Goal: Ask a question

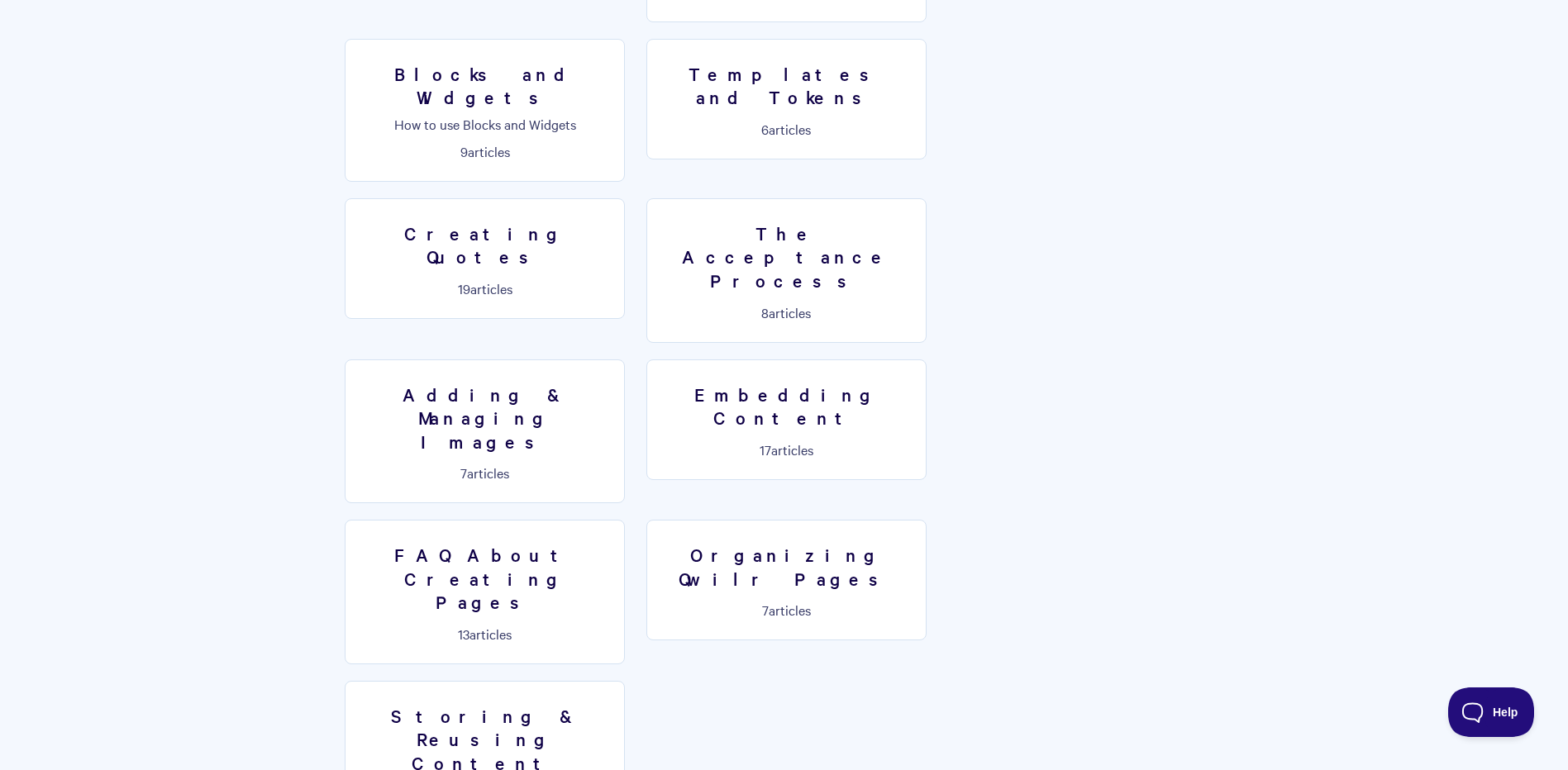
scroll to position [870, 0]
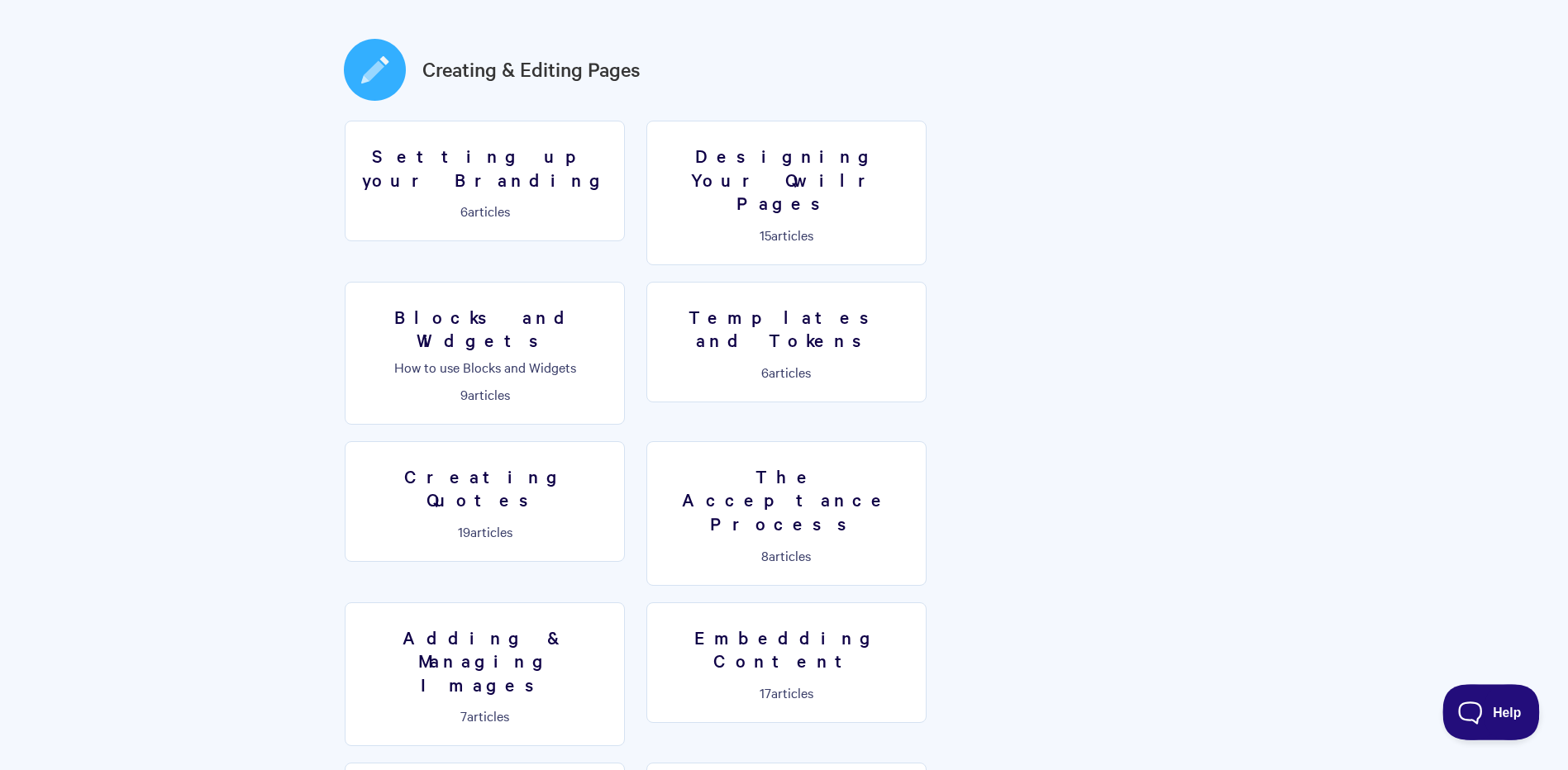
click at [1479, 697] on button "Help" at bounding box center [1485, 709] width 86 height 50
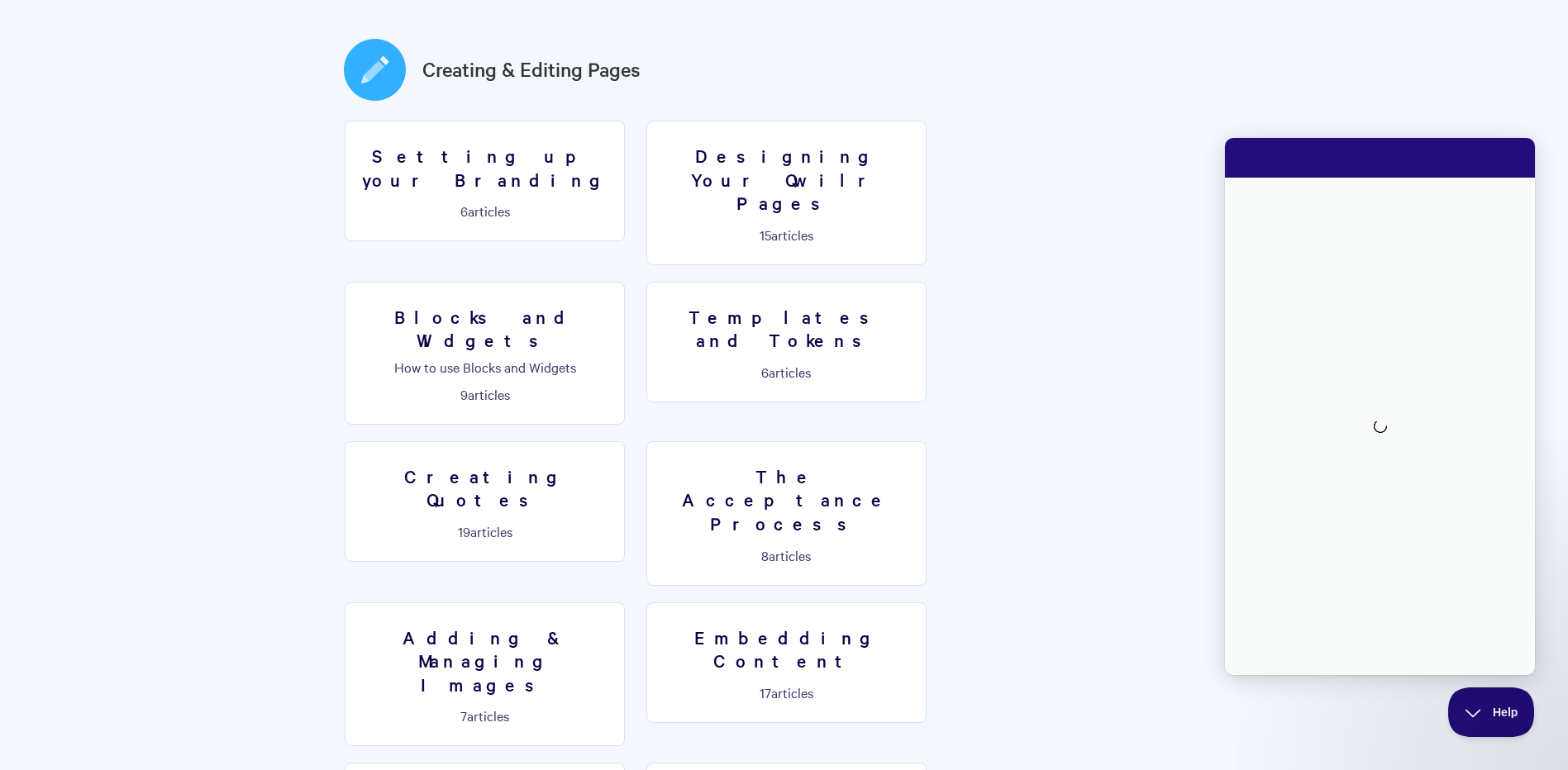
scroll to position [0, 0]
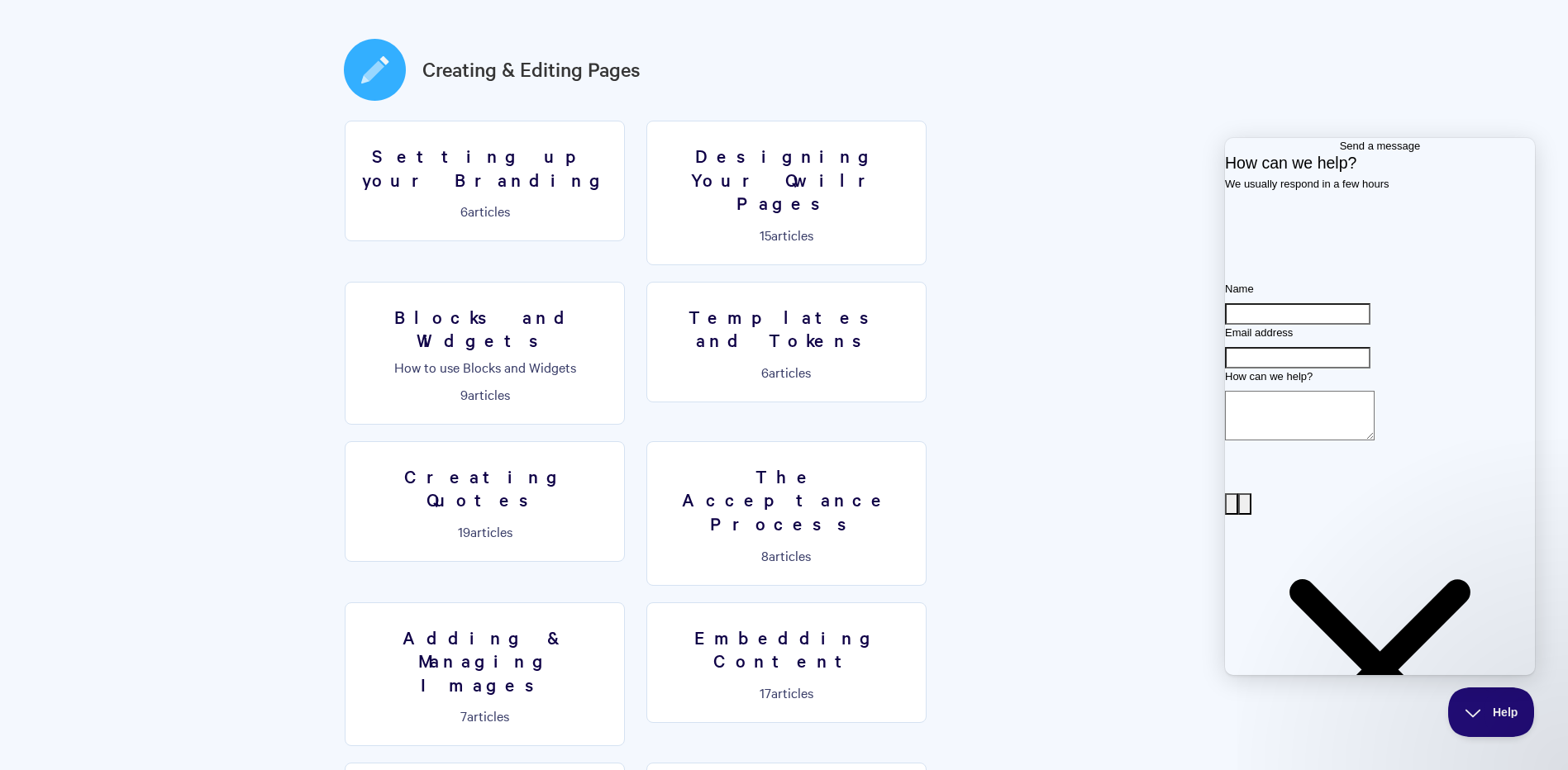
click at [1318, 325] on input "Name" at bounding box center [1297, 313] width 146 height 21
type input "[PERSON_NAME]"
click at [1275, 368] on input "Email address" at bounding box center [1297, 357] width 146 height 21
type input "[PERSON_NAME][EMAIL_ADDRESS][PERSON_NAME][DOMAIN_NAME]"
click at [1294, 440] on textarea "How can we help?" at bounding box center [1299, 415] width 150 height 50
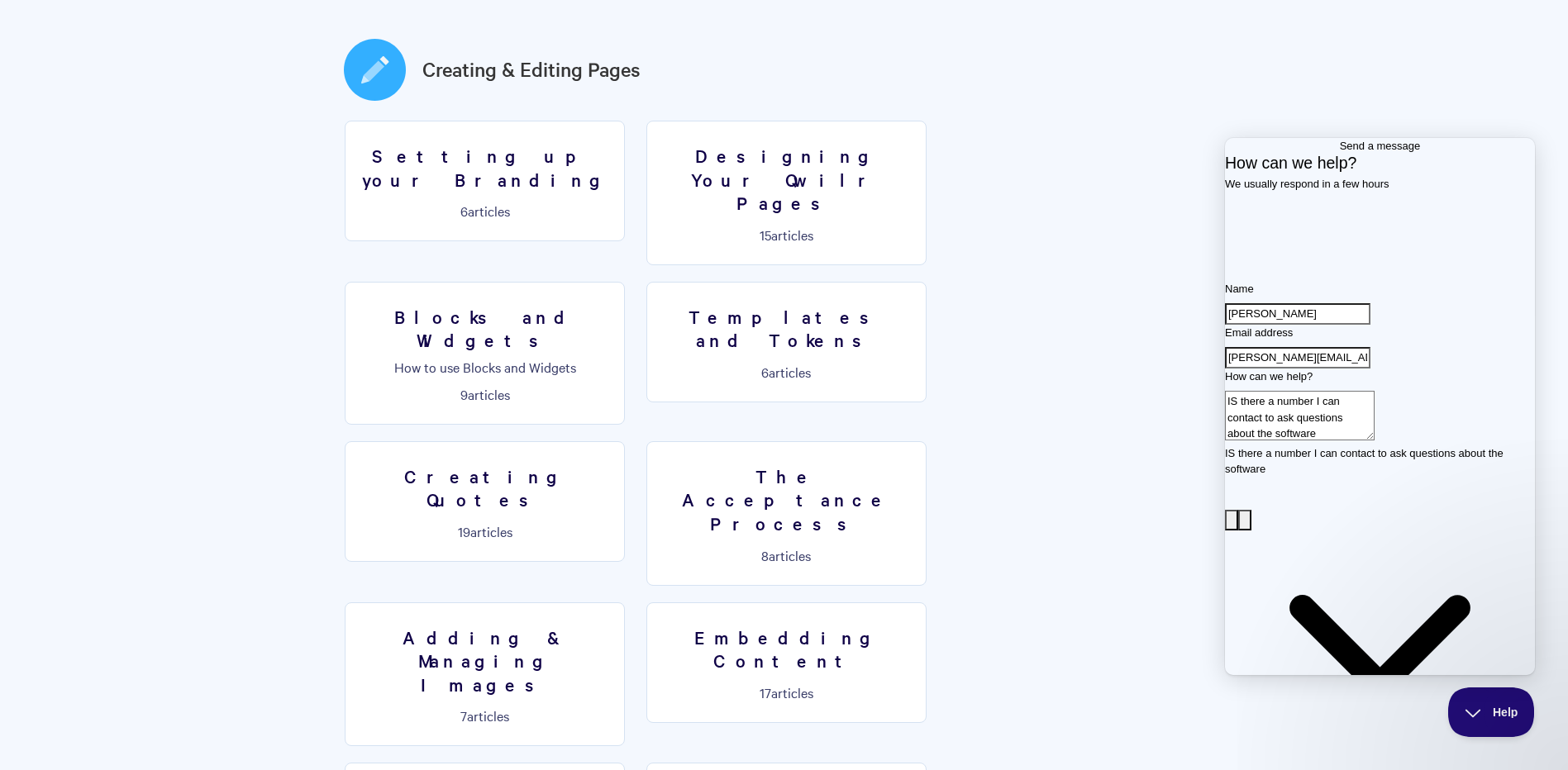
click at [1374, 440] on textarea "IS there a number I can contact to ask questions about the software" at bounding box center [1299, 415] width 150 height 50
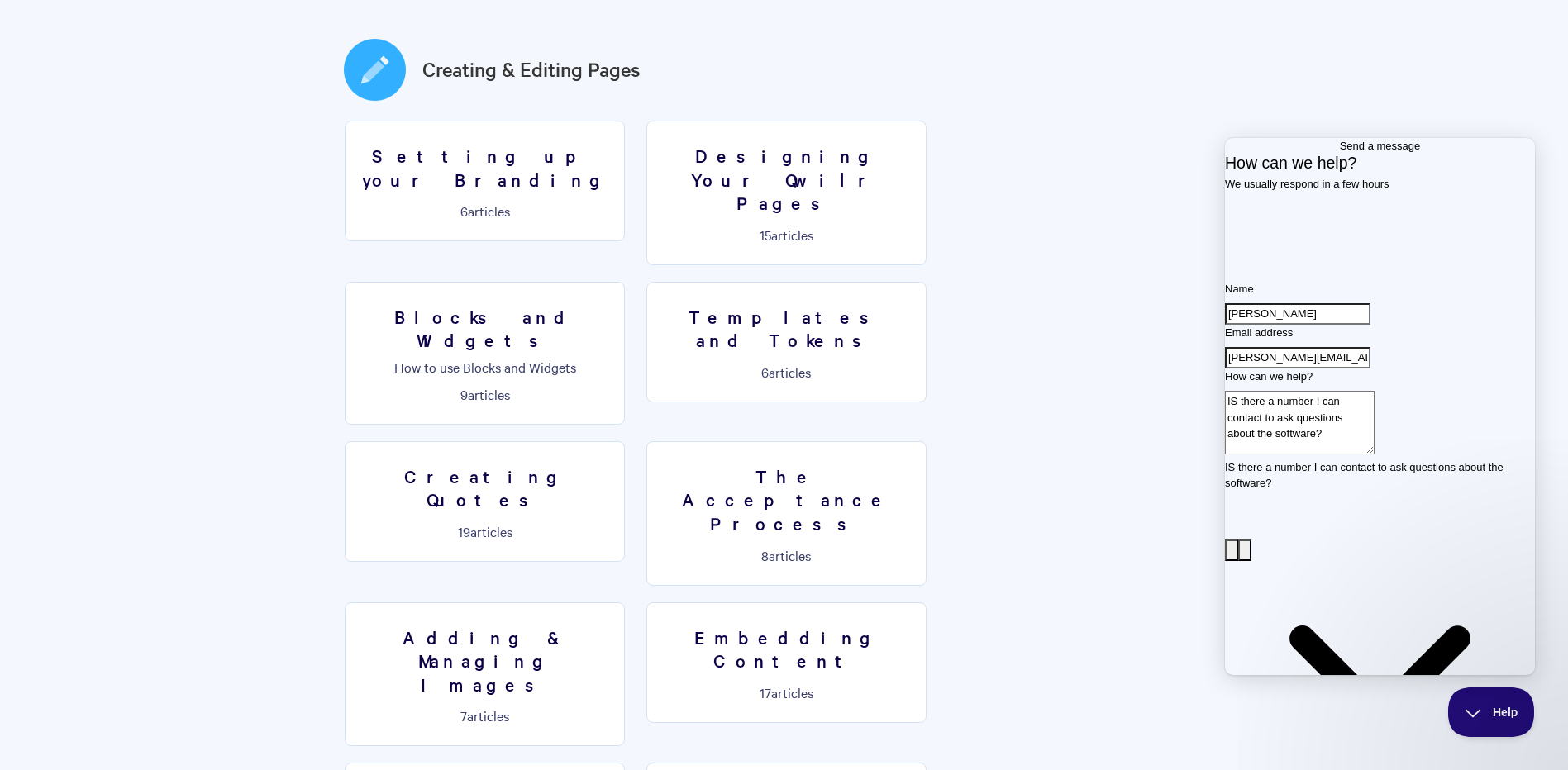
click at [1271, 454] on textarea "IS there a number I can contact to ask questions about the software?" at bounding box center [1299, 422] width 150 height 64
type textarea "Is there a number I can contact to ask questions about the software?"
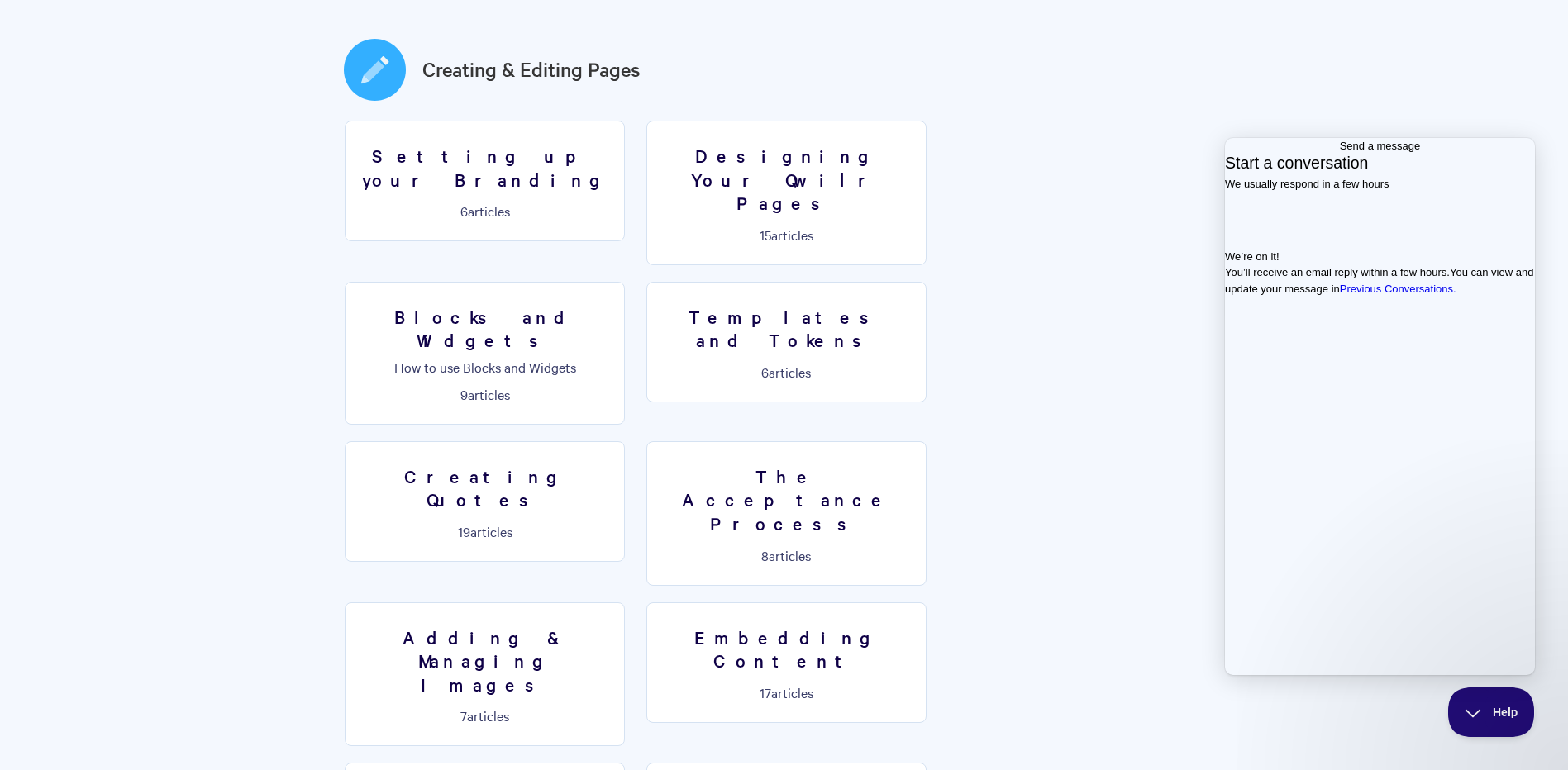
click at [1340, 152] on span "Go back" at bounding box center [1340, 145] width 0 height 12
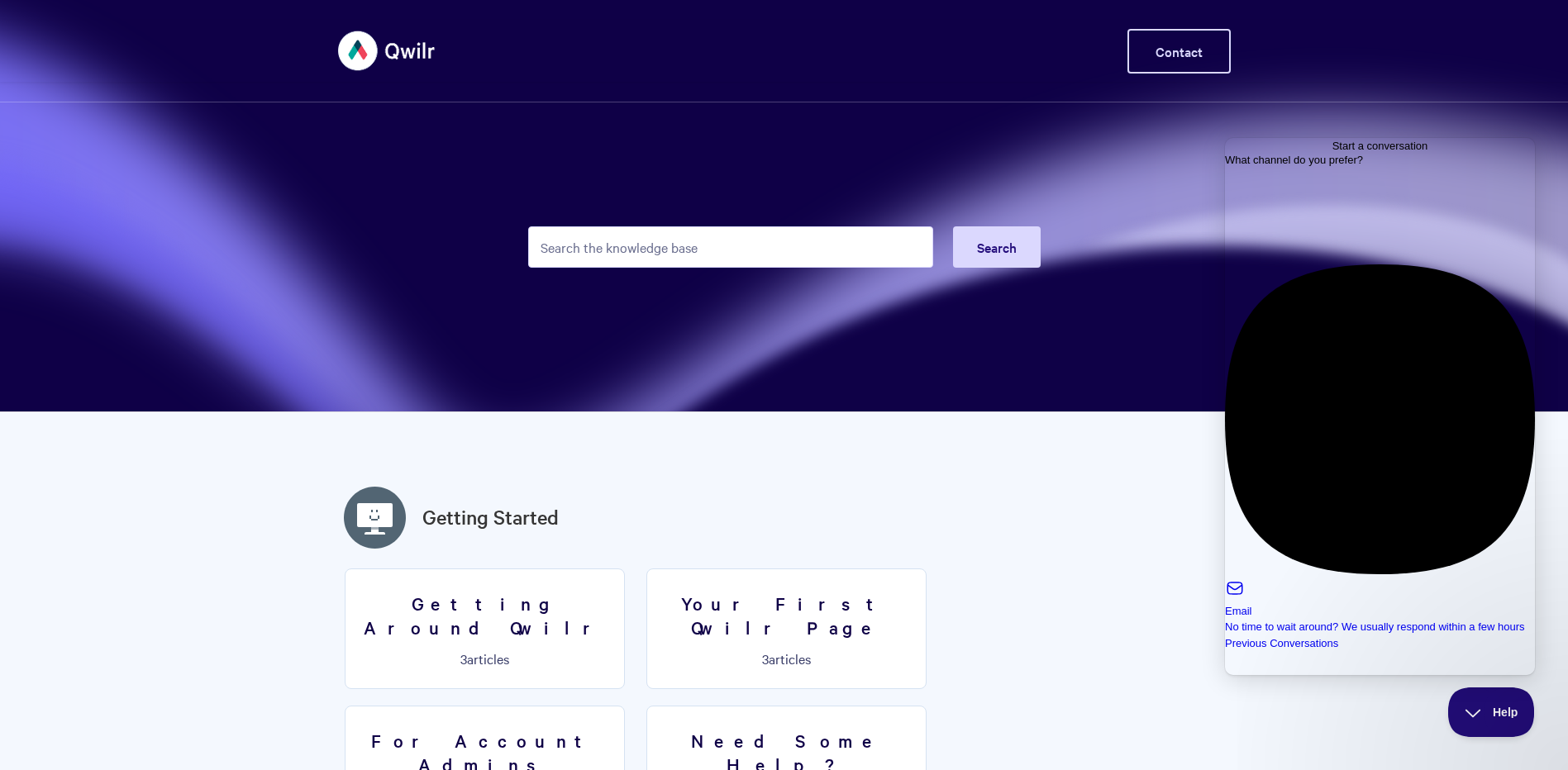
click at [1164, 59] on link "Contact" at bounding box center [1179, 51] width 103 height 44
click at [1176, 47] on link "Contact" at bounding box center [1179, 51] width 103 height 44
click at [1183, 52] on link "Contact" at bounding box center [1179, 51] width 103 height 44
click at [1465, 709] on span "Help" at bounding box center [1485, 709] width 86 height 12
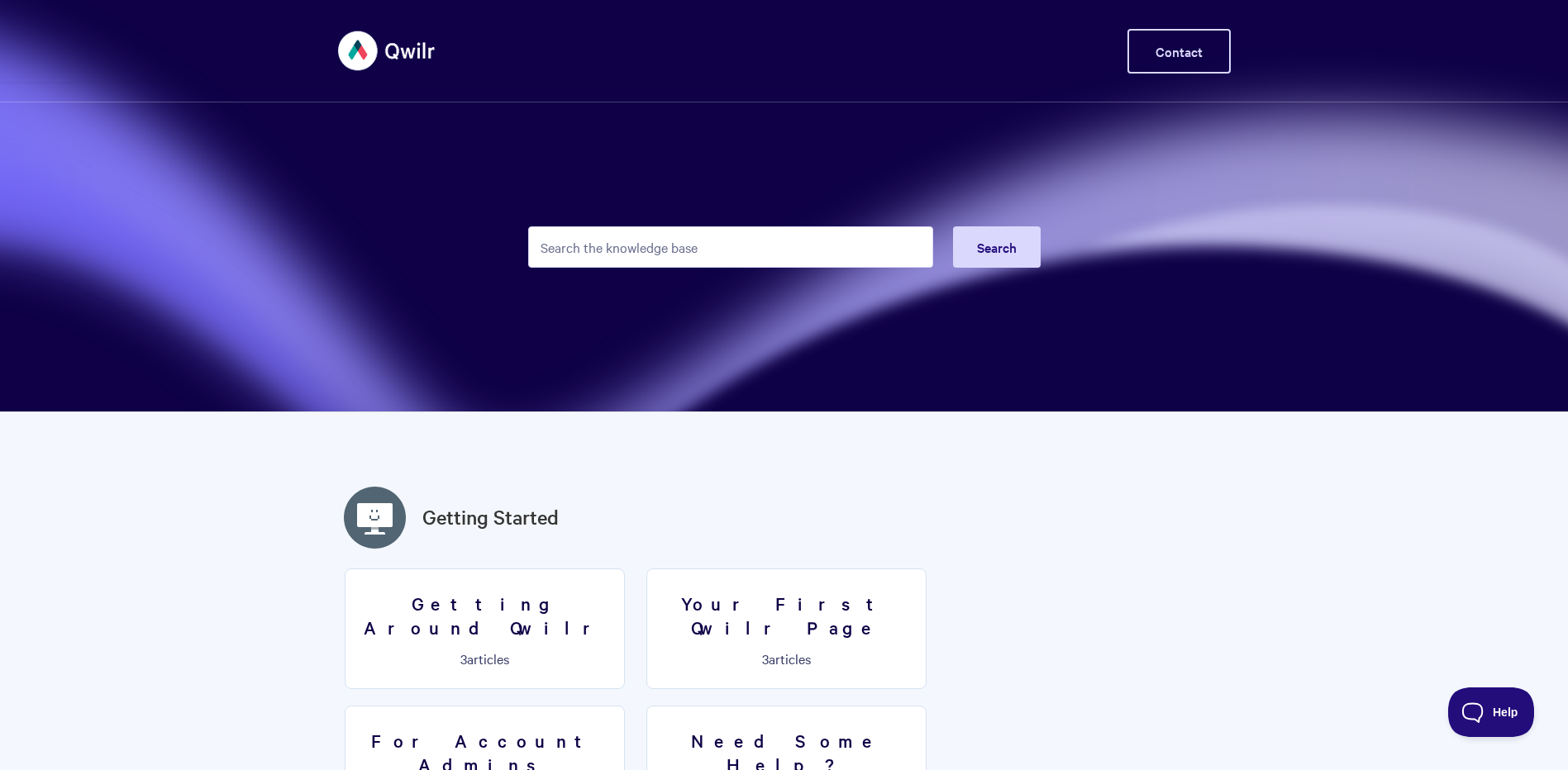
click at [1183, 49] on link "Contact" at bounding box center [1179, 51] width 103 height 44
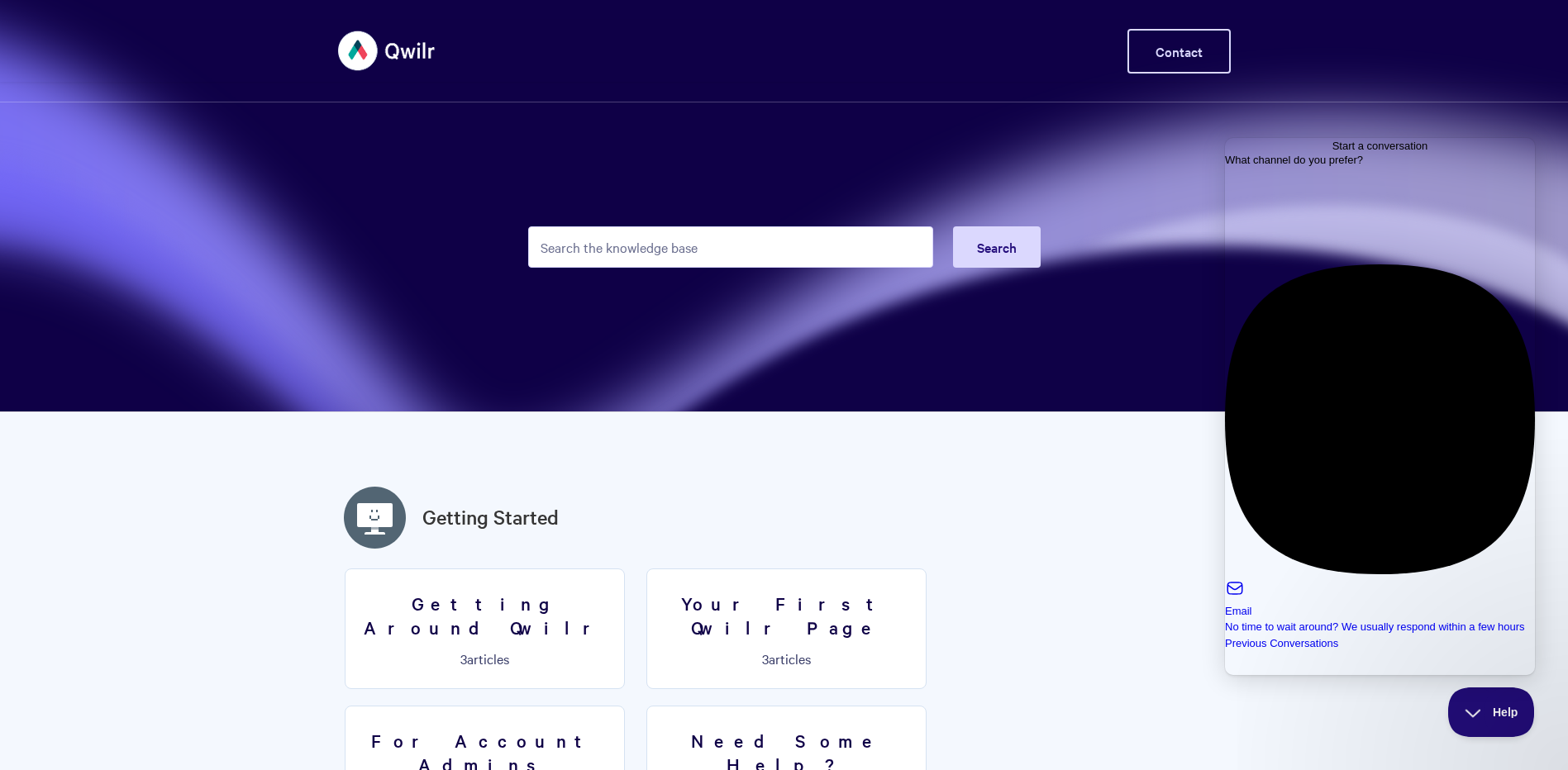
click at [1165, 48] on link "Contact" at bounding box center [1179, 51] width 103 height 44
click at [1485, 721] on button "Help" at bounding box center [1485, 709] width 86 height 50
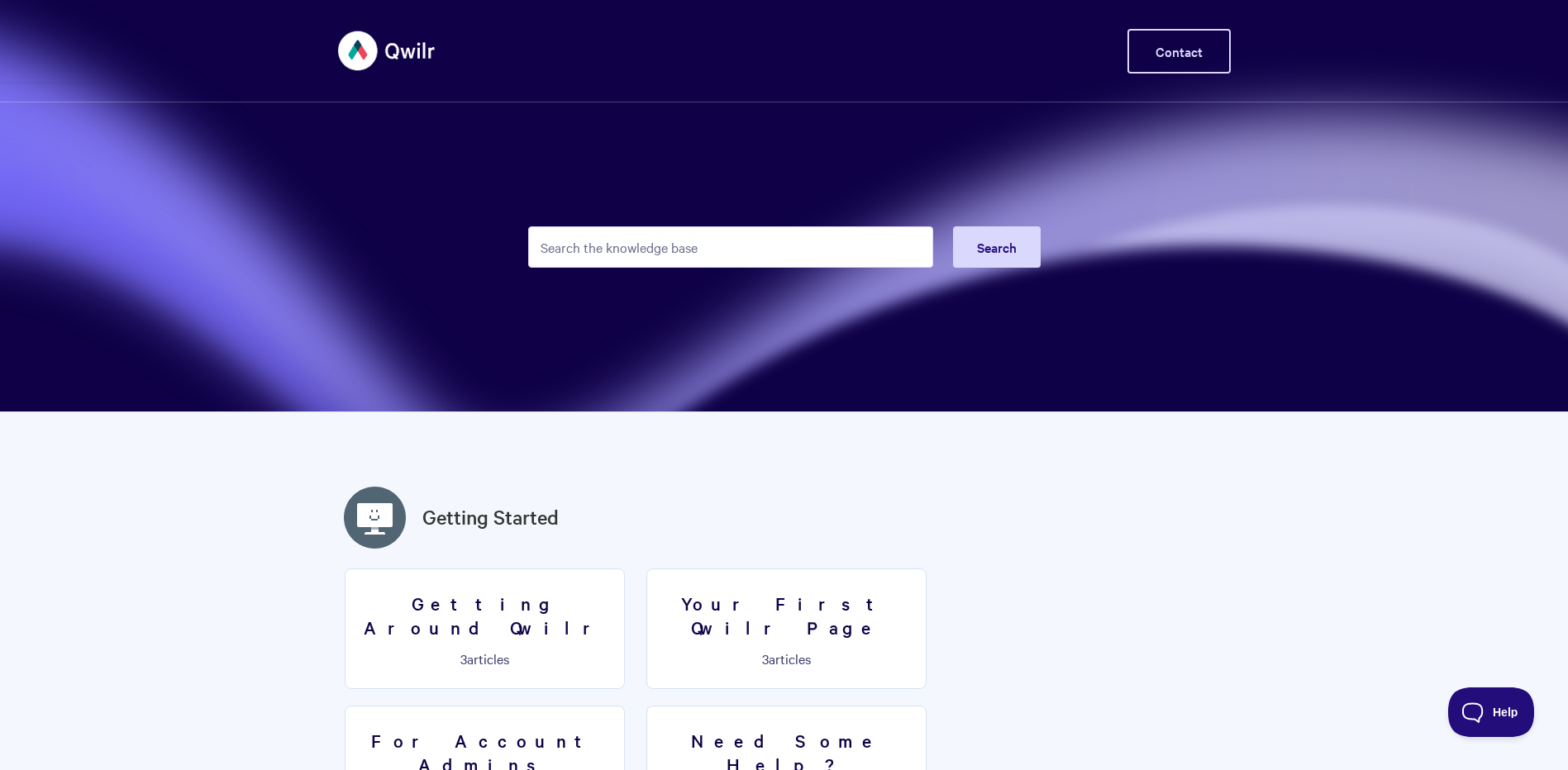
click at [1194, 50] on link "Contact" at bounding box center [1179, 51] width 103 height 44
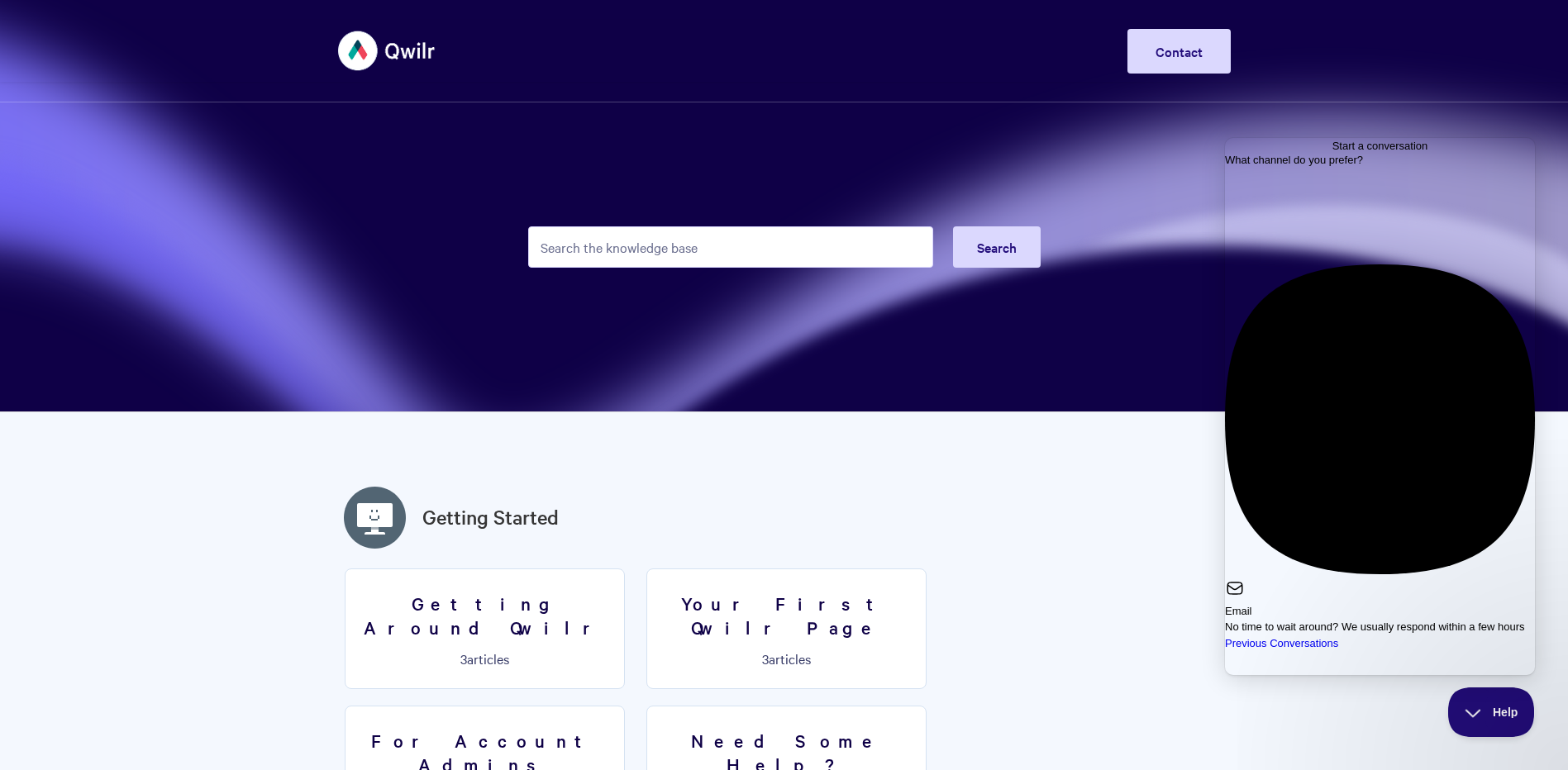
click at [1349, 338] on link "Email No time to wait around? We usually respond within a few hours" at bounding box center [1380, 450] width 310 height 371
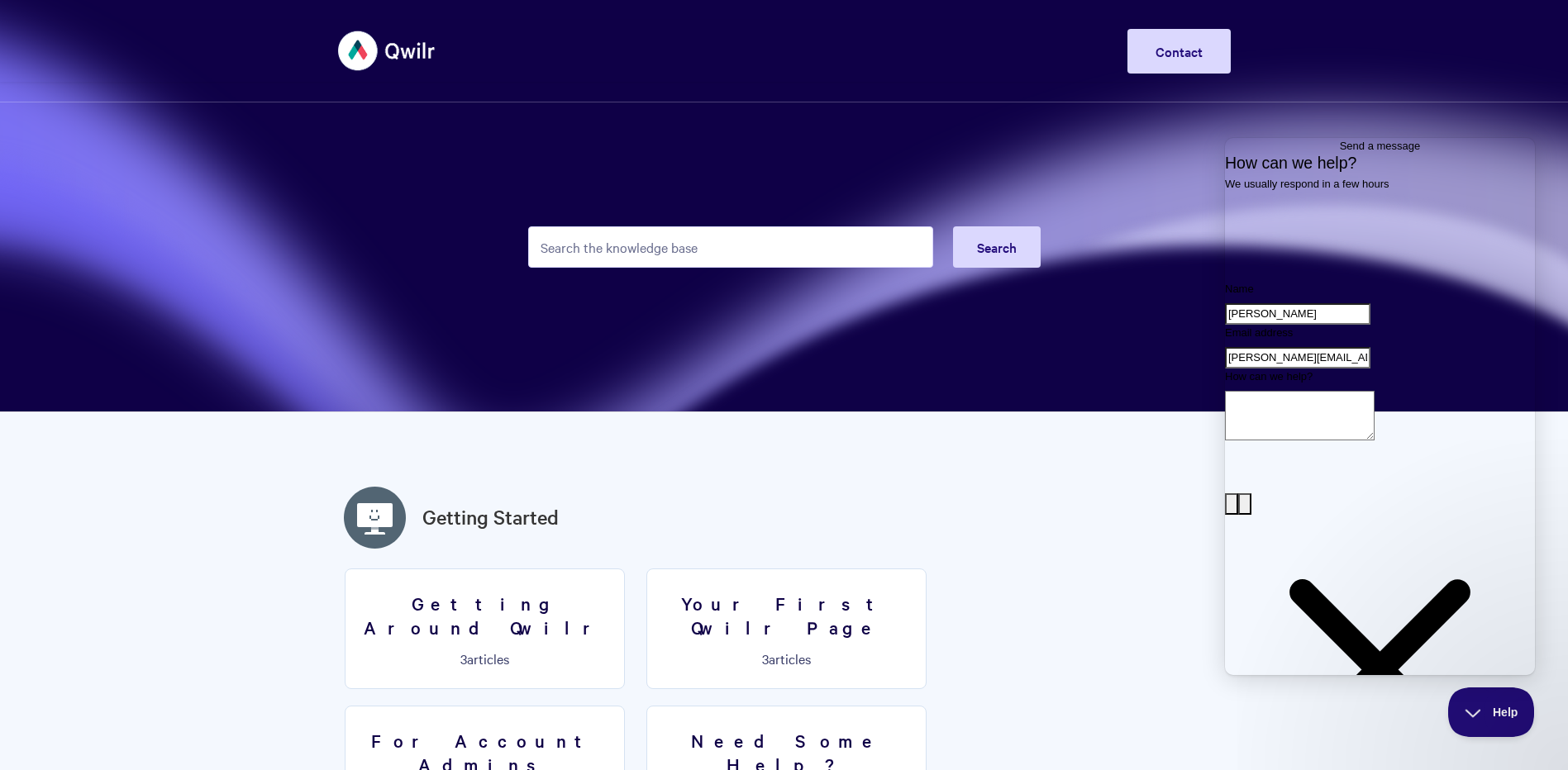
click at [1340, 147] on span "Go back" at bounding box center [1340, 145] width 0 height 12
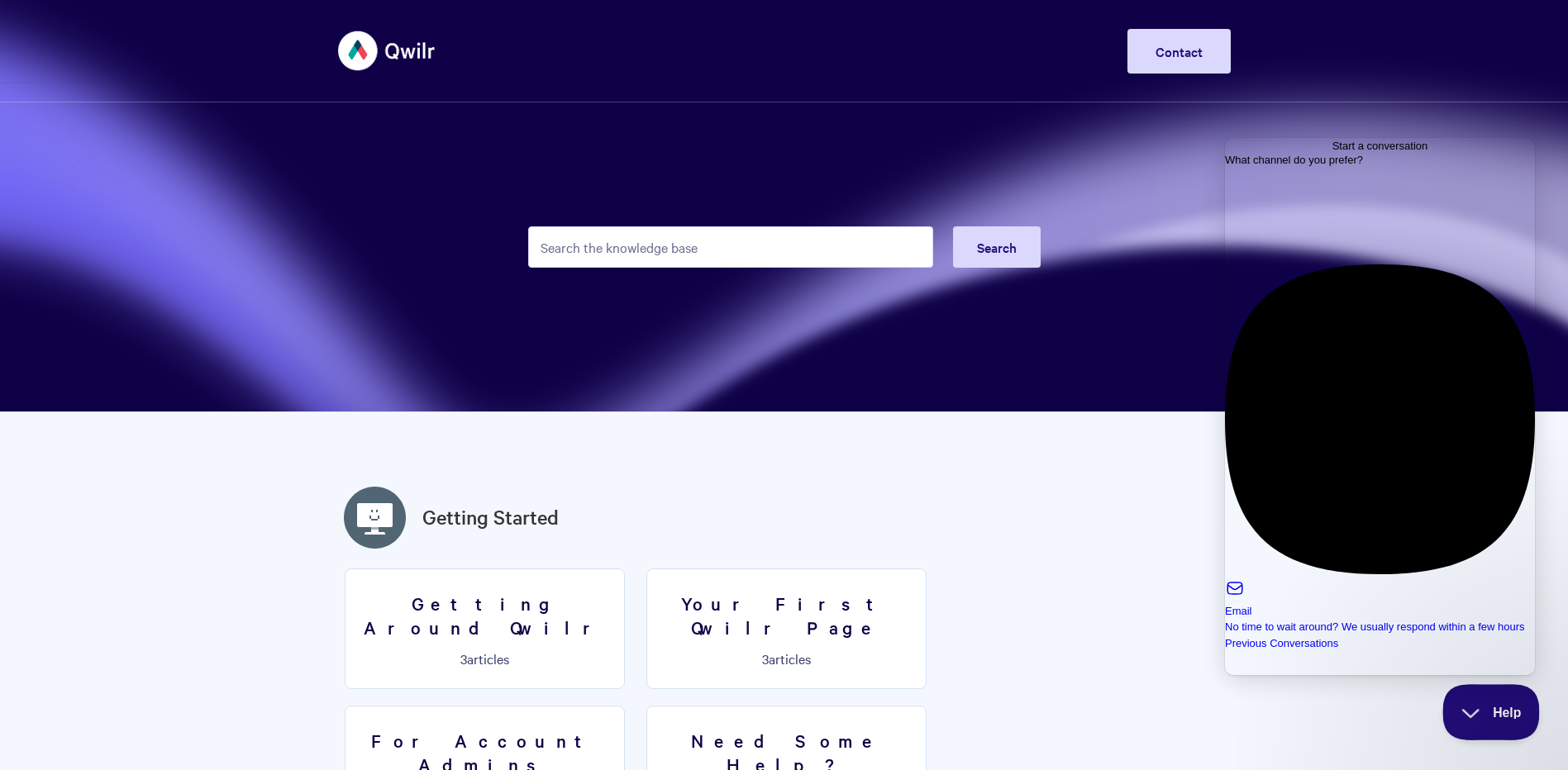
click at [1487, 709] on span "Help" at bounding box center [1485, 709] width 86 height 12
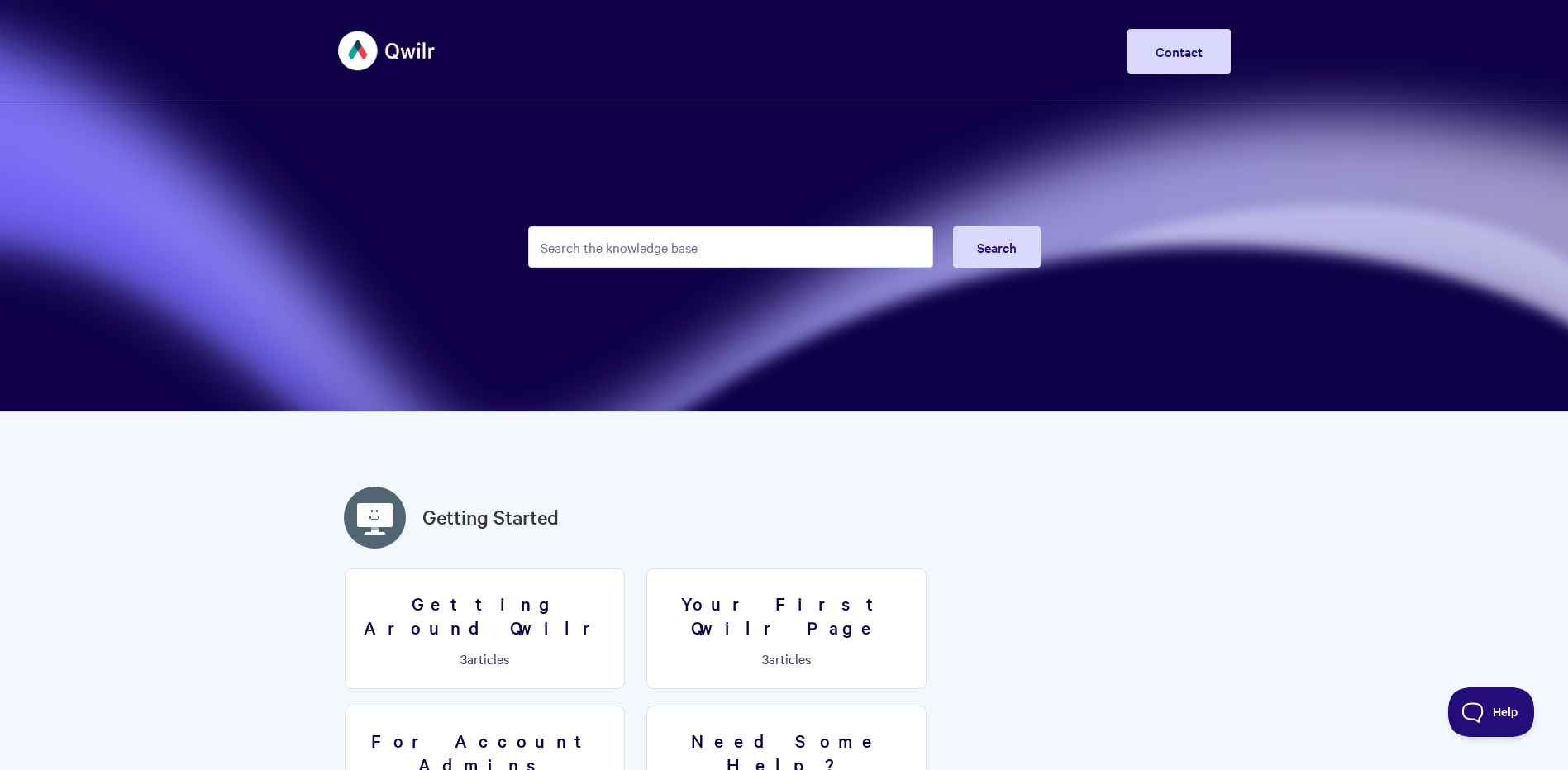
click at [390, 55] on img at bounding box center [387, 50] width 98 height 62
